Goal: Information Seeking & Learning: Learn about a topic

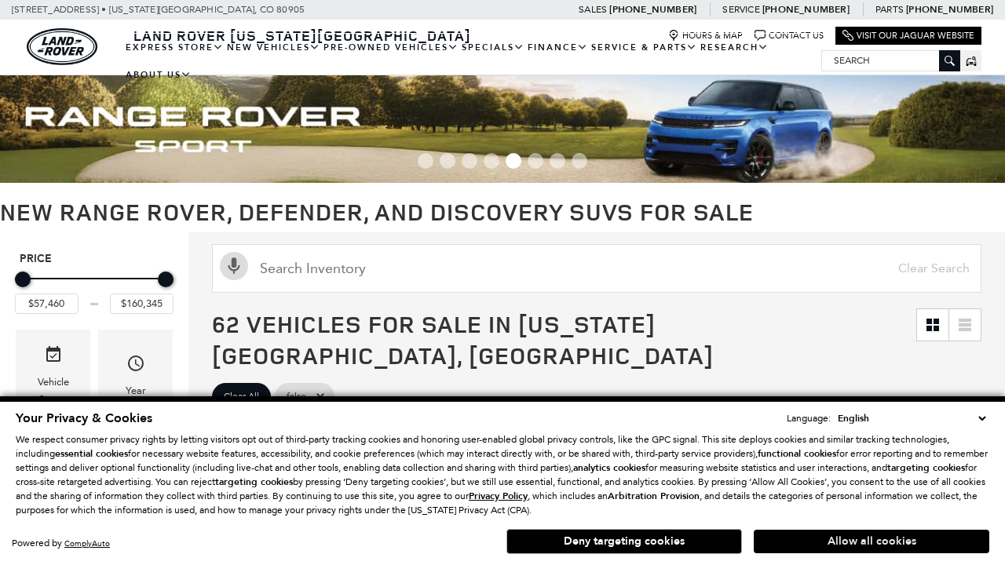
click at [872, 542] on button "Allow all cookies" at bounding box center [872, 542] width 236 height 24
